Goal: Task Accomplishment & Management: Use online tool/utility

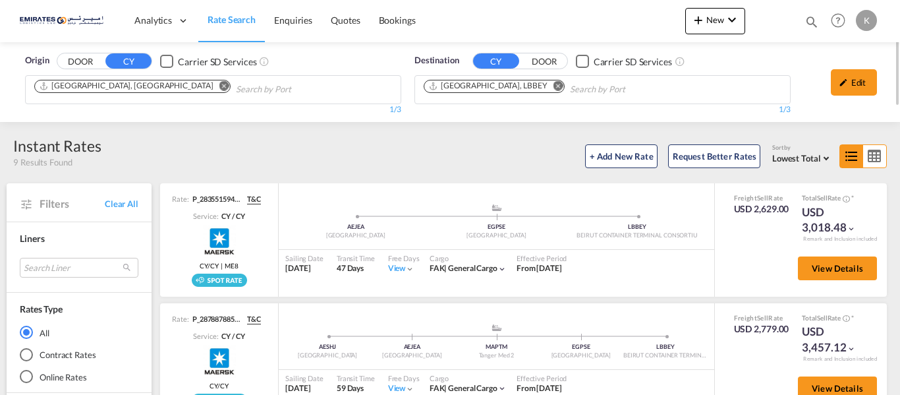
click at [554, 88] on md-icon "Remove" at bounding box center [559, 86] width 10 height 10
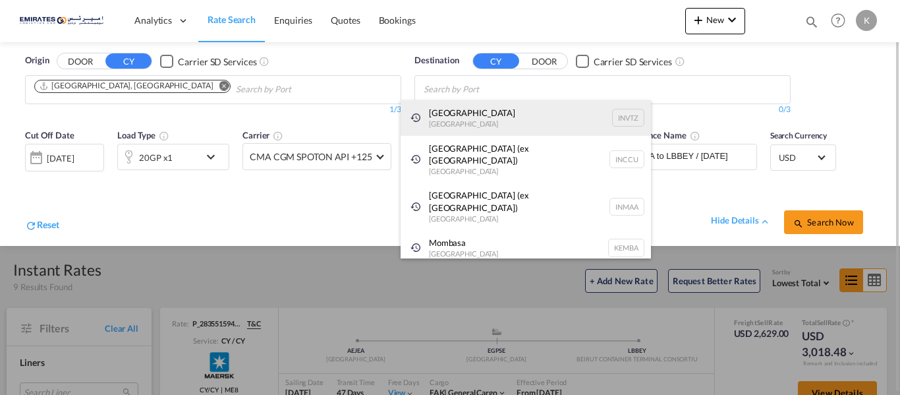
click at [529, 119] on div "[GEOGRAPHIC_DATA] [GEOGRAPHIC_DATA] INVTZ" at bounding box center [526, 118] width 250 height 36
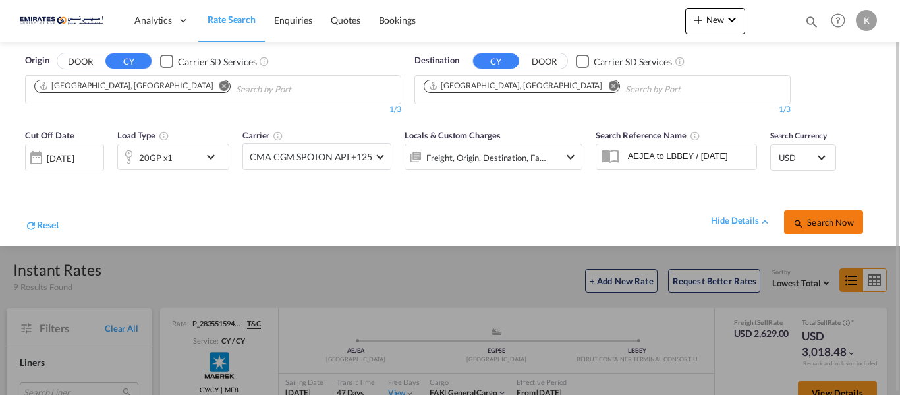
click at [831, 217] on span "Search Now" at bounding box center [824, 222] width 60 height 11
click at [57, 157] on div "[DATE]" at bounding box center [62, 158] width 27 height 12
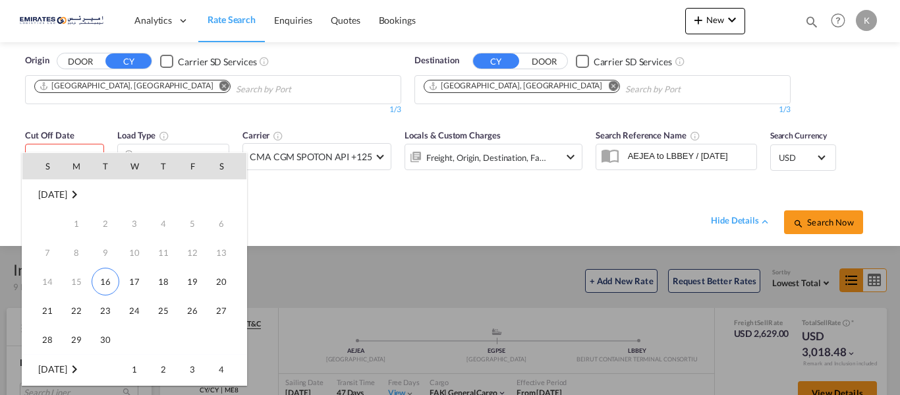
click at [100, 268] on td "16" at bounding box center [105, 281] width 29 height 29
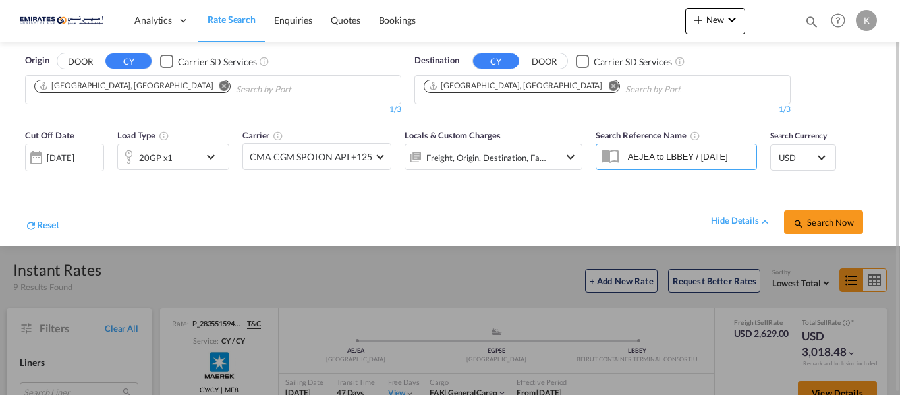
click at [105, 281] on div at bounding box center [450, 197] width 900 height 395
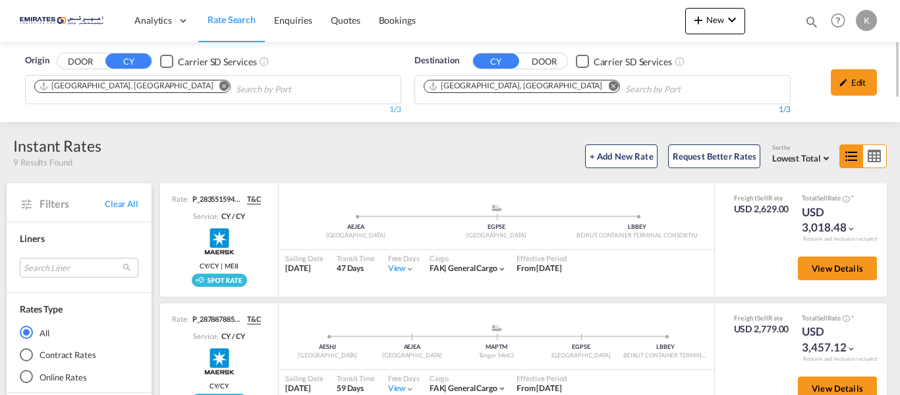
click at [438, 113] on div "1/3" at bounding box center [603, 109] width 376 height 11
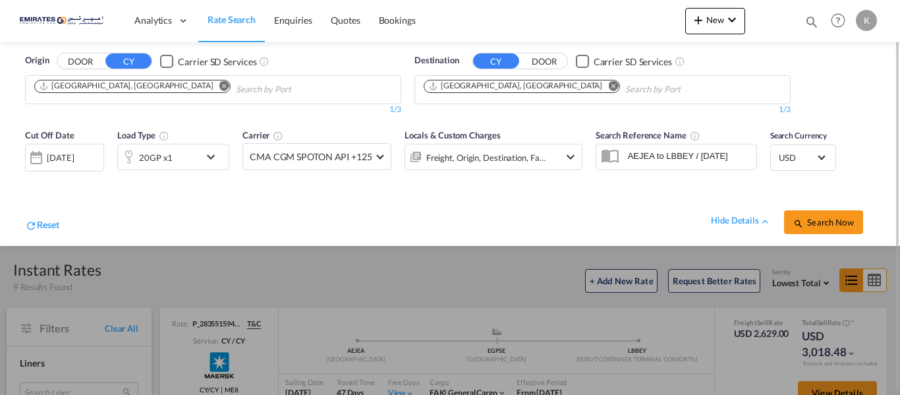
click at [66, 150] on div "[DATE]" at bounding box center [64, 158] width 79 height 28
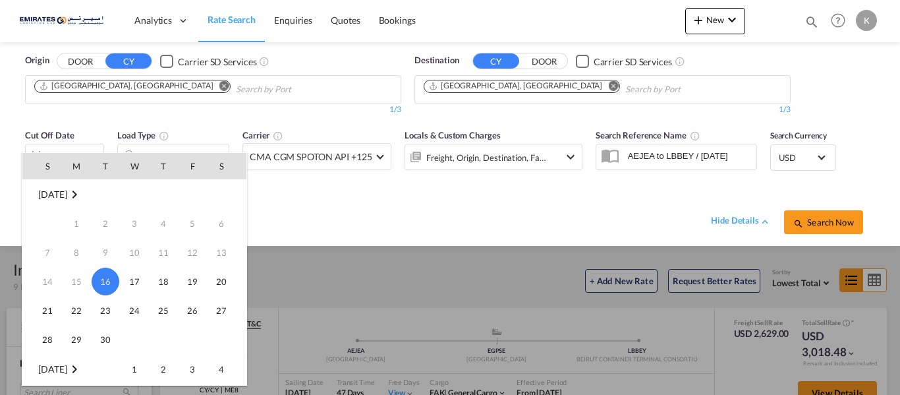
click at [100, 278] on span "16" at bounding box center [106, 282] width 28 height 28
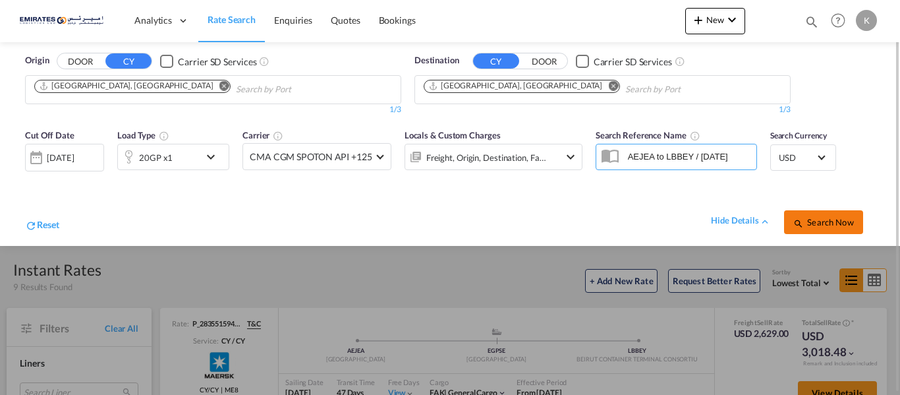
click at [848, 219] on span "Search Now" at bounding box center [824, 222] width 60 height 11
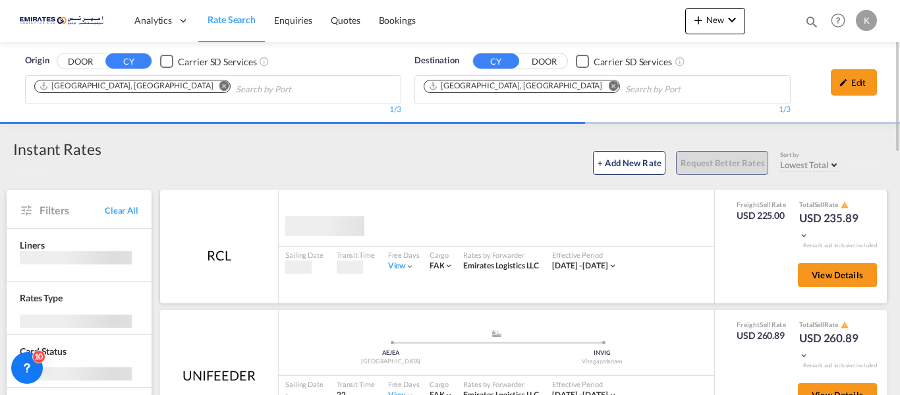
scroll to position [66, 0]
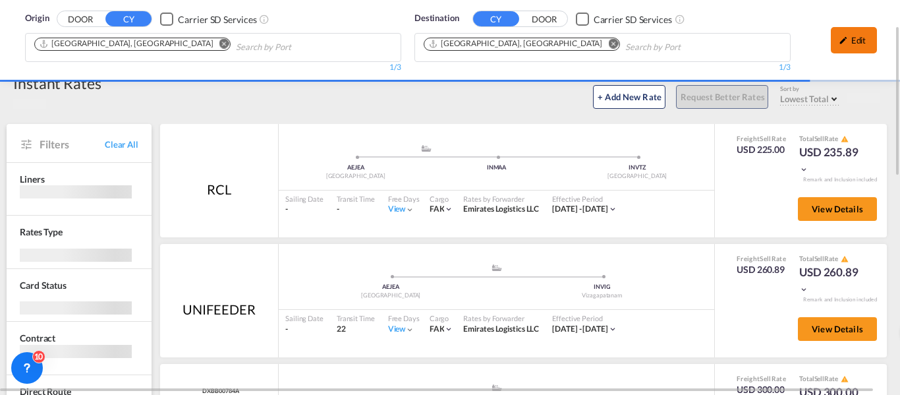
click at [843, 34] on div "Edit" at bounding box center [854, 40] width 46 height 26
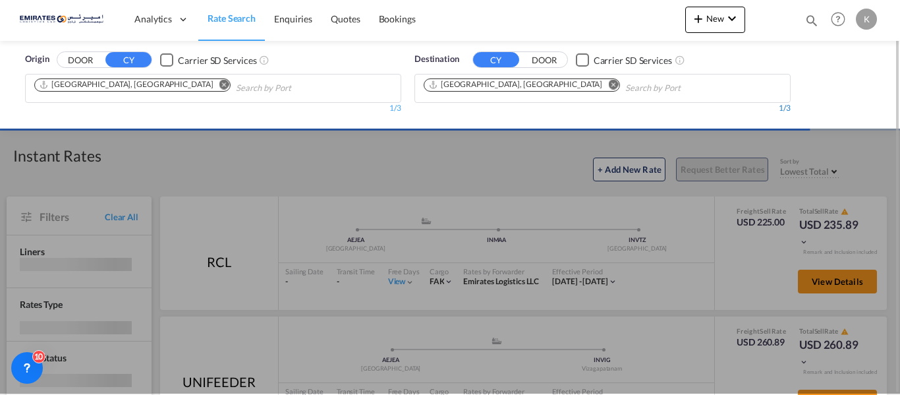
scroll to position [0, 0]
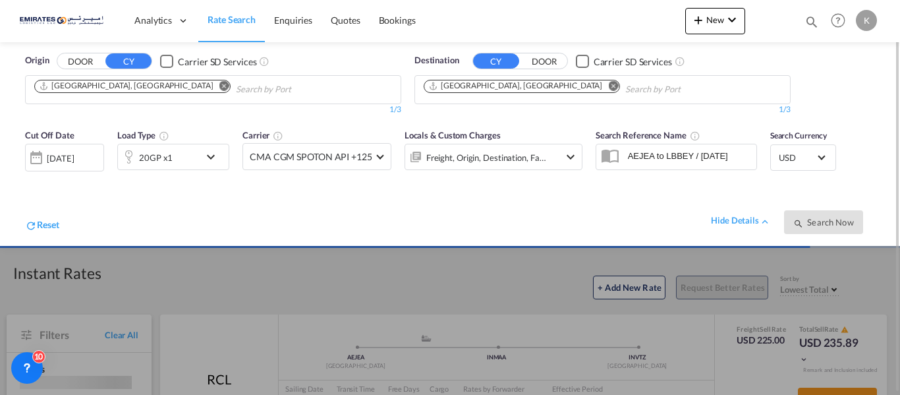
click at [193, 160] on div "20GP x1" at bounding box center [159, 157] width 82 height 26
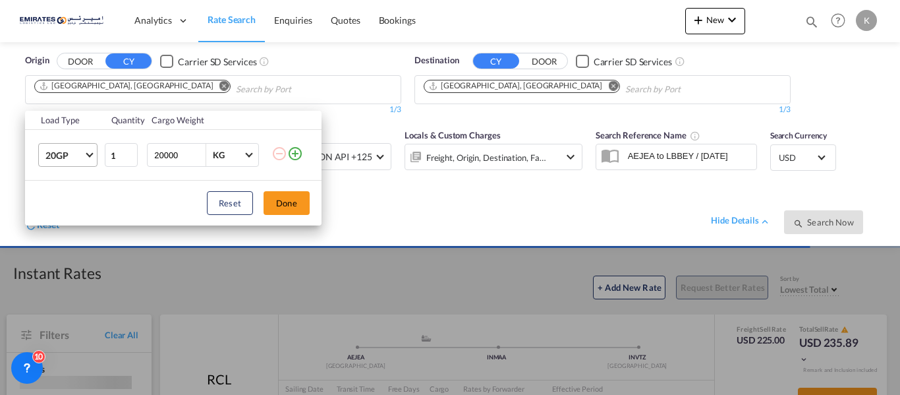
click at [92, 159] on md-select-value "20GP" at bounding box center [70, 155] width 53 height 22
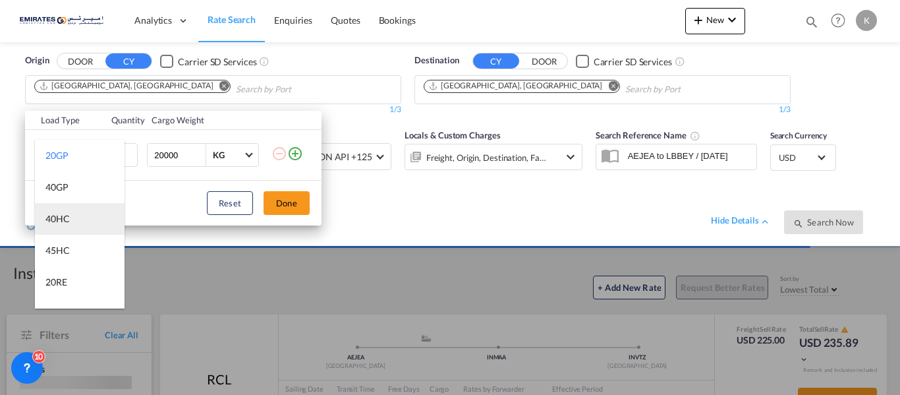
click at [65, 219] on div "40HC" at bounding box center [57, 218] width 24 height 13
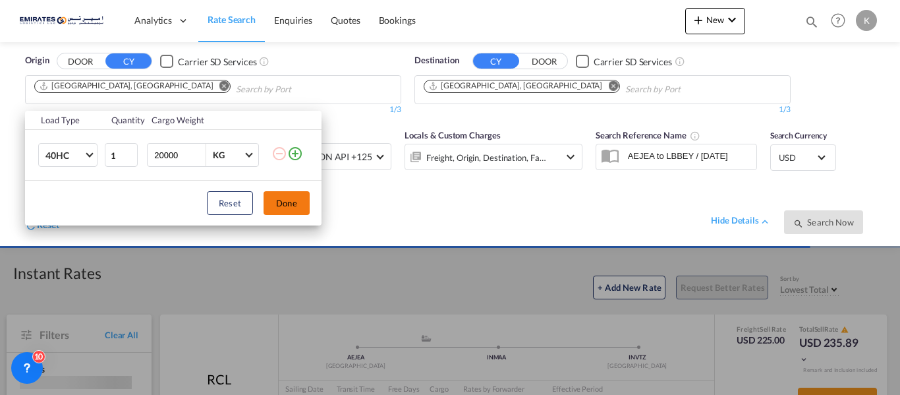
click at [309, 202] on button "Done" at bounding box center [287, 203] width 46 height 24
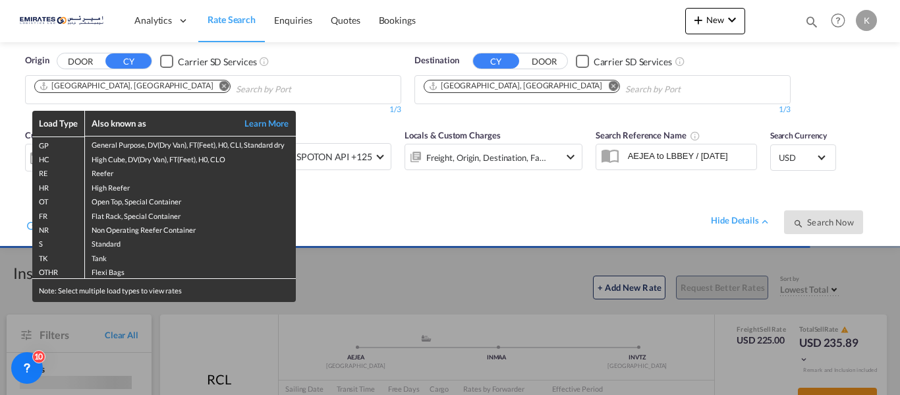
click at [674, 196] on div "Load Type Also known as Learn More GP General Purpose, DV(Dry Van), FT(Feet), H…" at bounding box center [450, 197] width 900 height 395
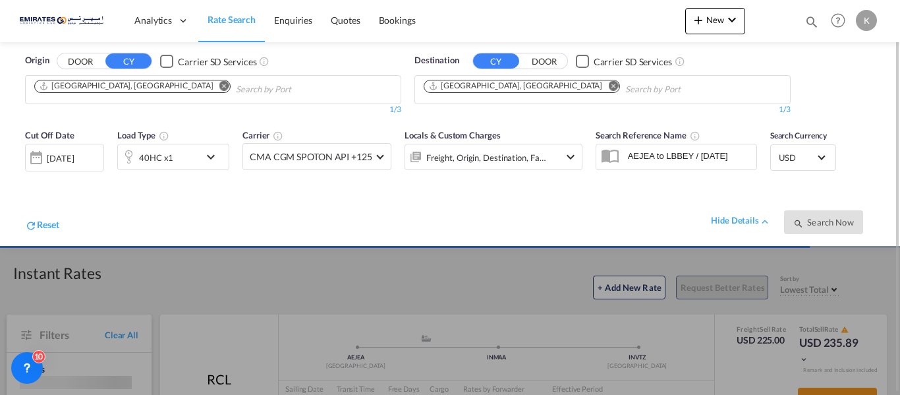
click at [332, 206] on div "hide details Search Now" at bounding box center [467, 215] width 816 height 37
click at [204, 157] on md-icon "icon-chevron-down" at bounding box center [214, 157] width 22 height 16
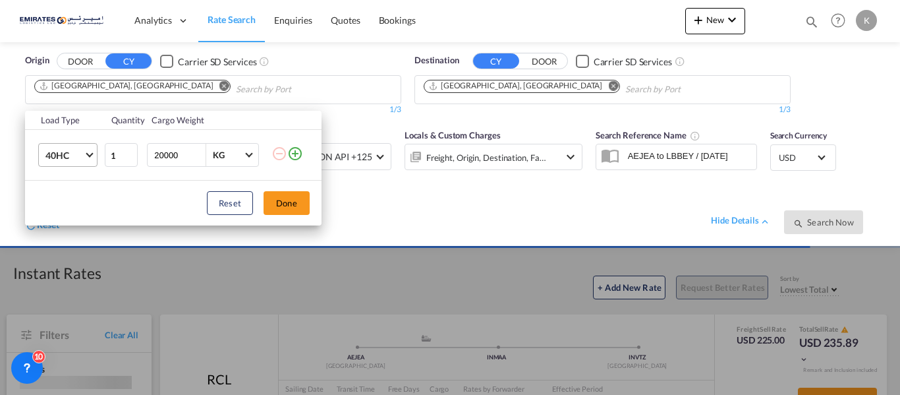
click at [74, 156] on span "40HC" at bounding box center [64, 155] width 38 height 13
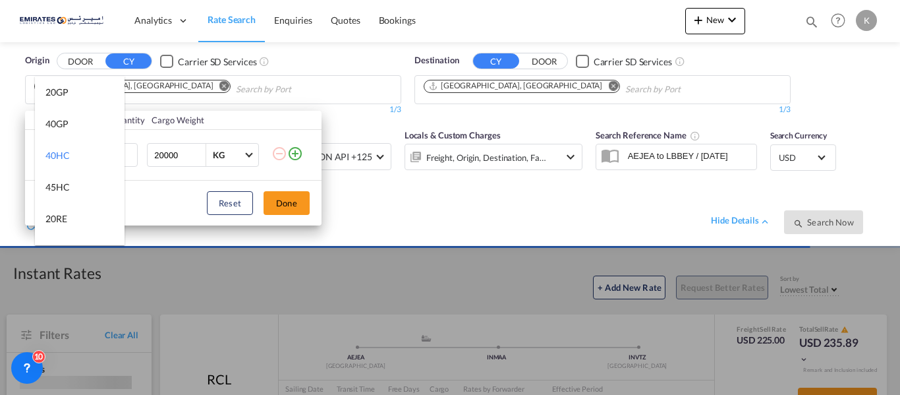
click at [287, 199] on md-backdrop at bounding box center [450, 197] width 900 height 395
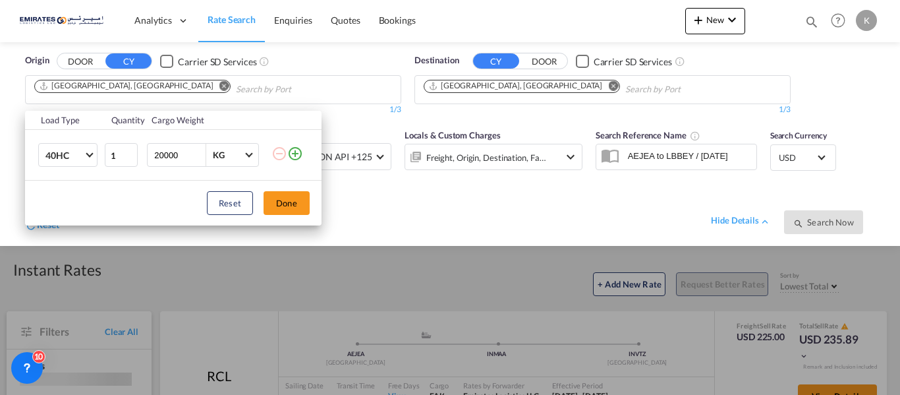
click at [186, 154] on input "20000" at bounding box center [179, 155] width 53 height 22
click at [162, 154] on input "20000" at bounding box center [179, 155] width 53 height 22
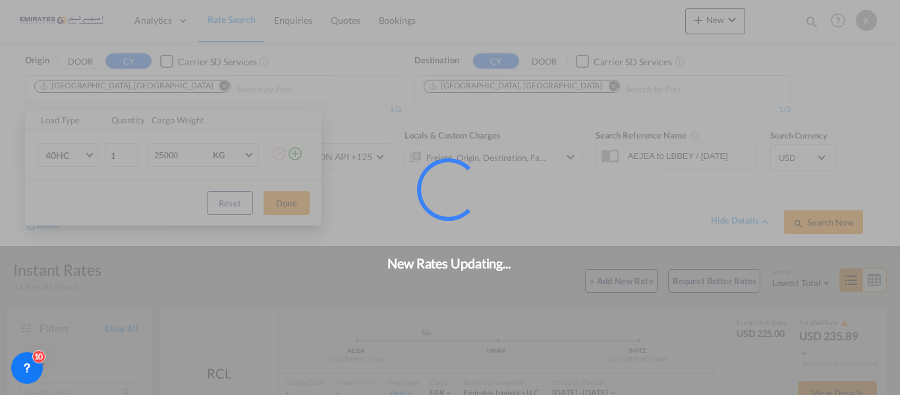
type input "25000"
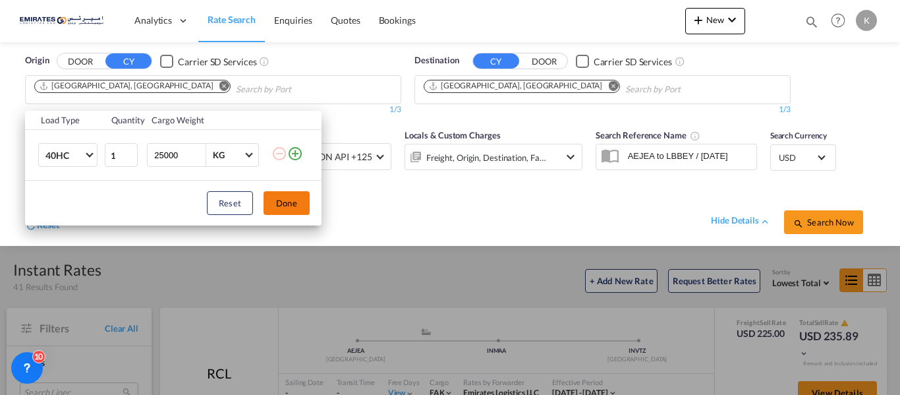
click at [288, 203] on button "Done" at bounding box center [287, 203] width 46 height 24
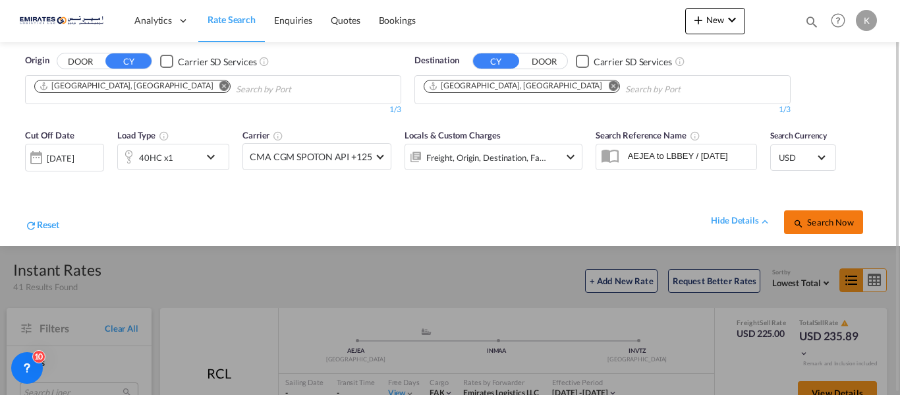
click at [833, 221] on span "Search Now" at bounding box center [824, 222] width 60 height 11
